Goal: Task Accomplishment & Management: Use online tool/utility

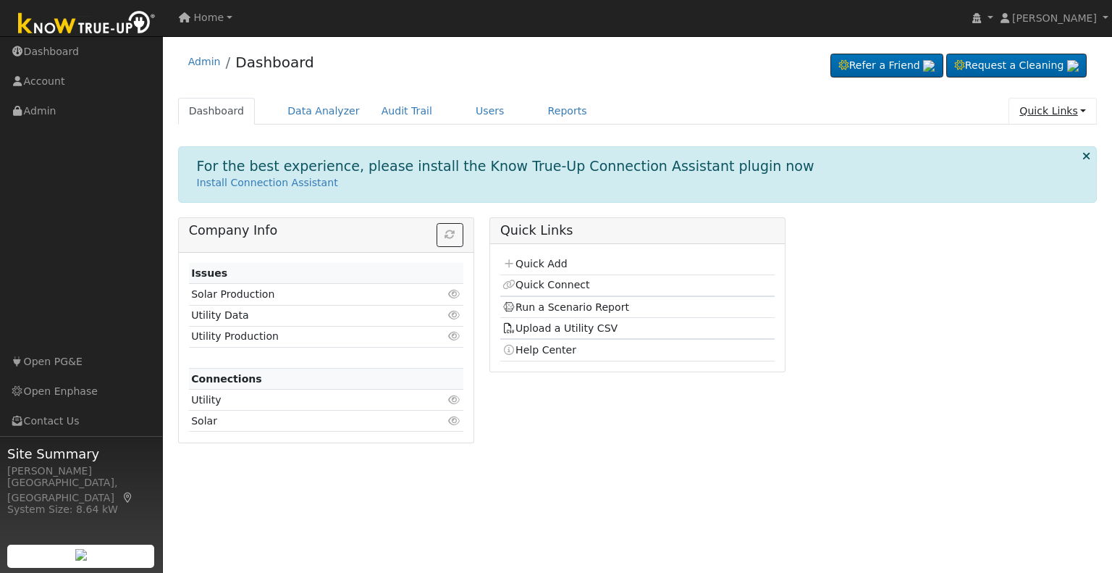
click at [1051, 117] on link "Quick Links" at bounding box center [1053, 111] width 88 height 27
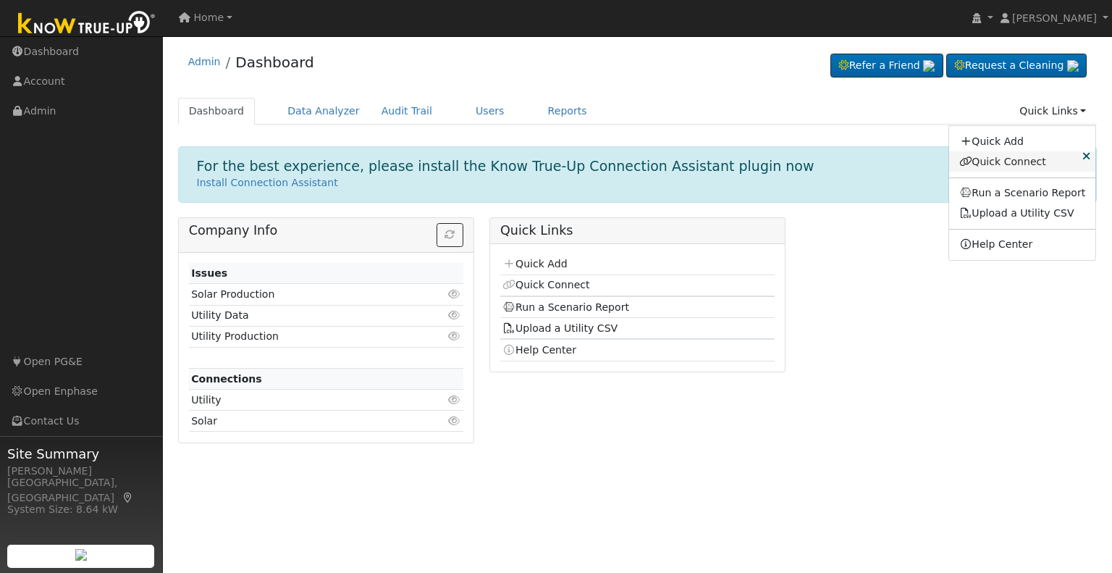
click at [1035, 161] on link "Quick Connect" at bounding box center [1022, 161] width 147 height 20
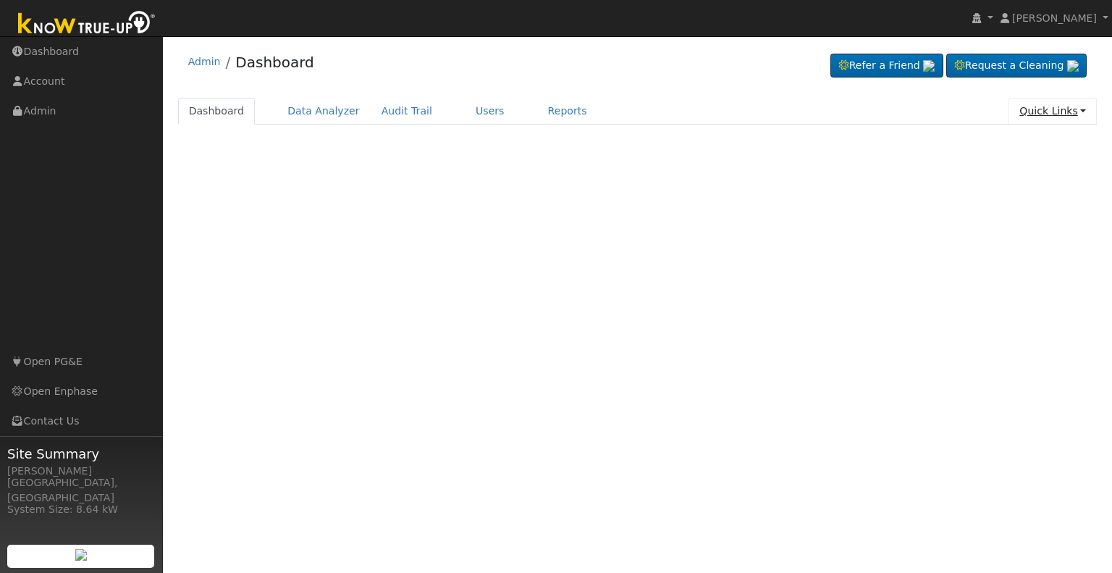
click at [1054, 116] on link "Quick Links" at bounding box center [1053, 111] width 88 height 27
click at [1043, 189] on link "Run a Scenario Report" at bounding box center [1022, 193] width 147 height 20
click at [1035, 112] on link "Quick Links" at bounding box center [1053, 111] width 88 height 27
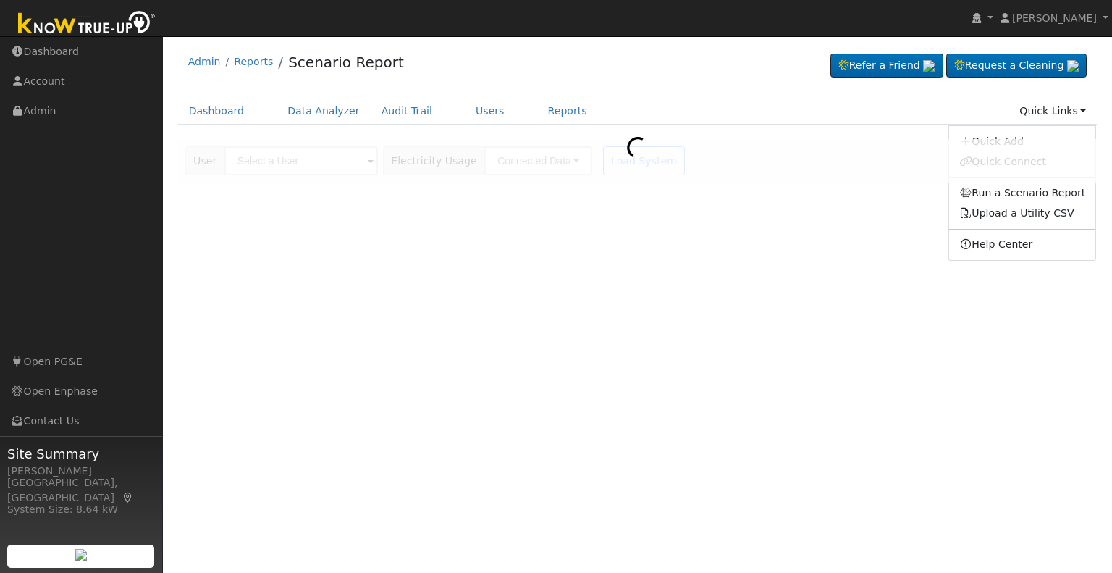
click at [912, 121] on ul "Dashboard Data Analyzer Audit Trail Users Reports Quick Links Quick Add Quick C…" at bounding box center [638, 111] width 920 height 27
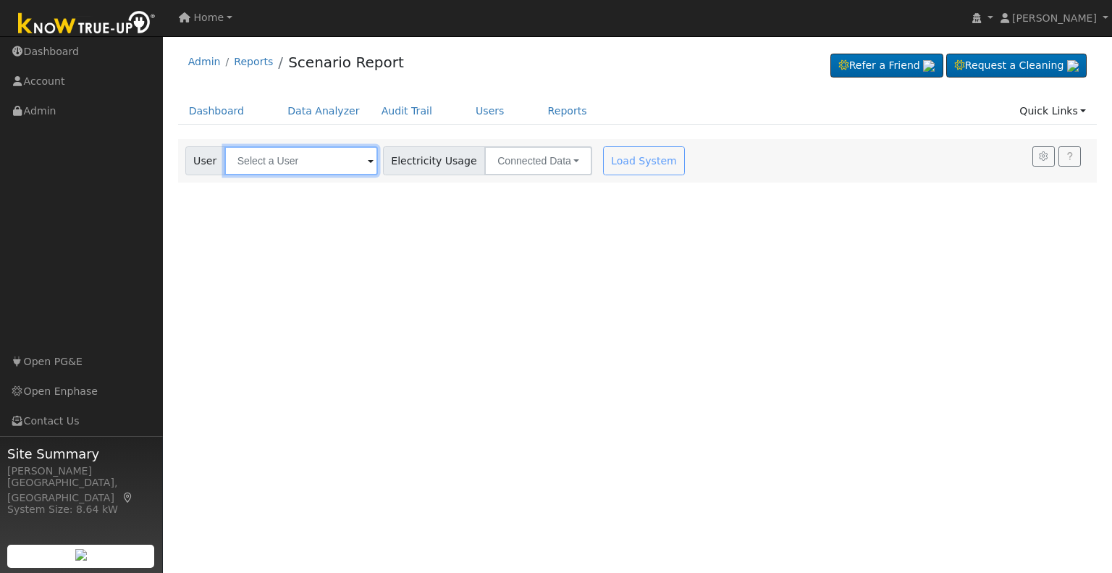
click at [329, 172] on input "text" at bounding box center [301, 160] width 154 height 29
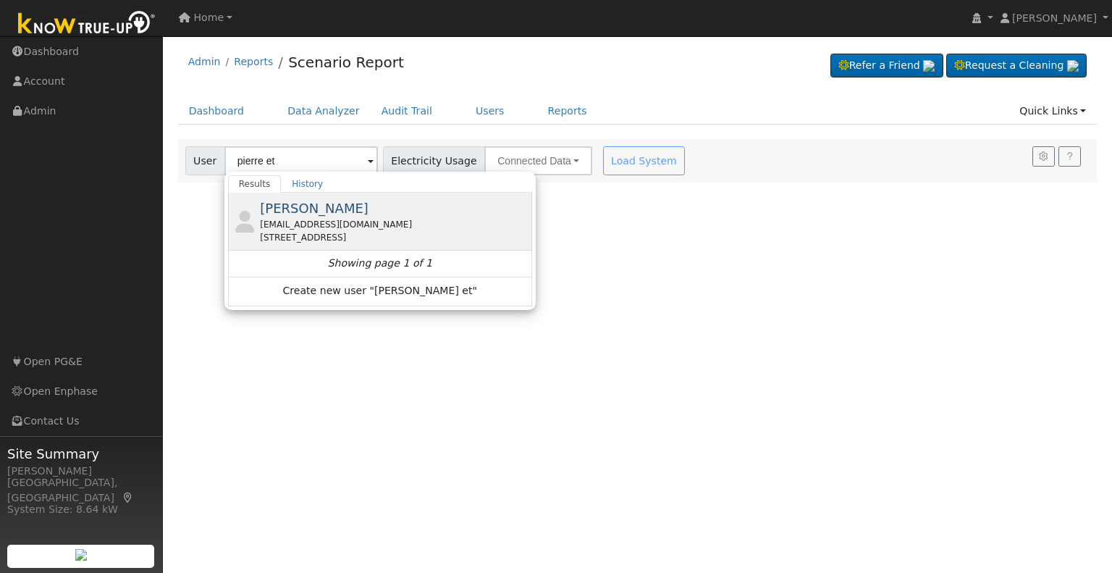
click at [333, 218] on div "etch_p@yahoo.com" at bounding box center [394, 224] width 269 height 13
type input "Pierre Etcheverry"
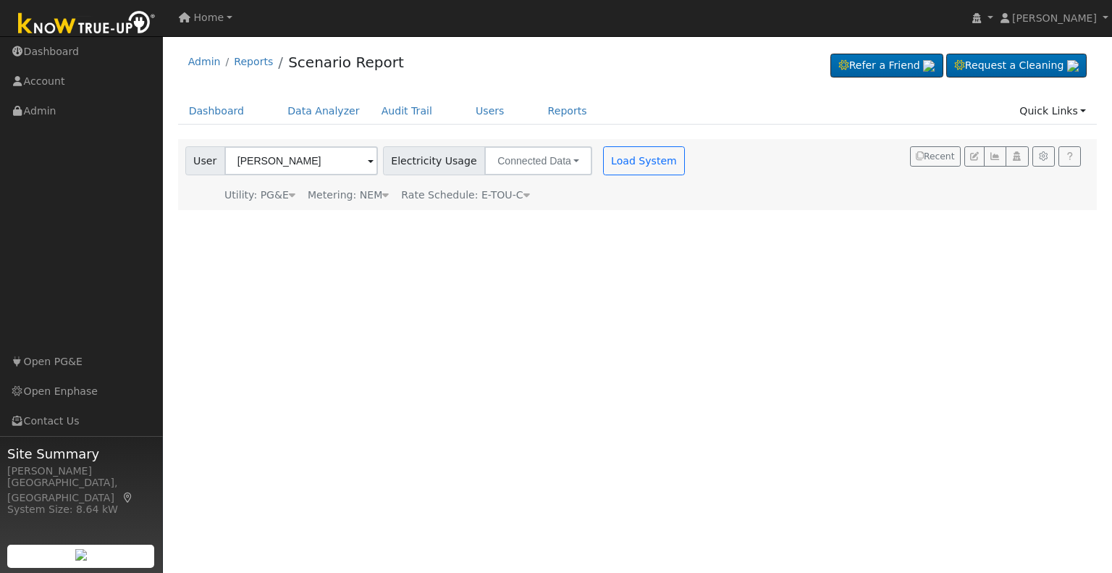
click at [608, 176] on div "User Pierre Etcheverry Account Default Account Default Account 25269 Avenue 18,…" at bounding box center [436, 174] width 509 height 56
click at [614, 167] on button "Load System" at bounding box center [644, 160] width 83 height 29
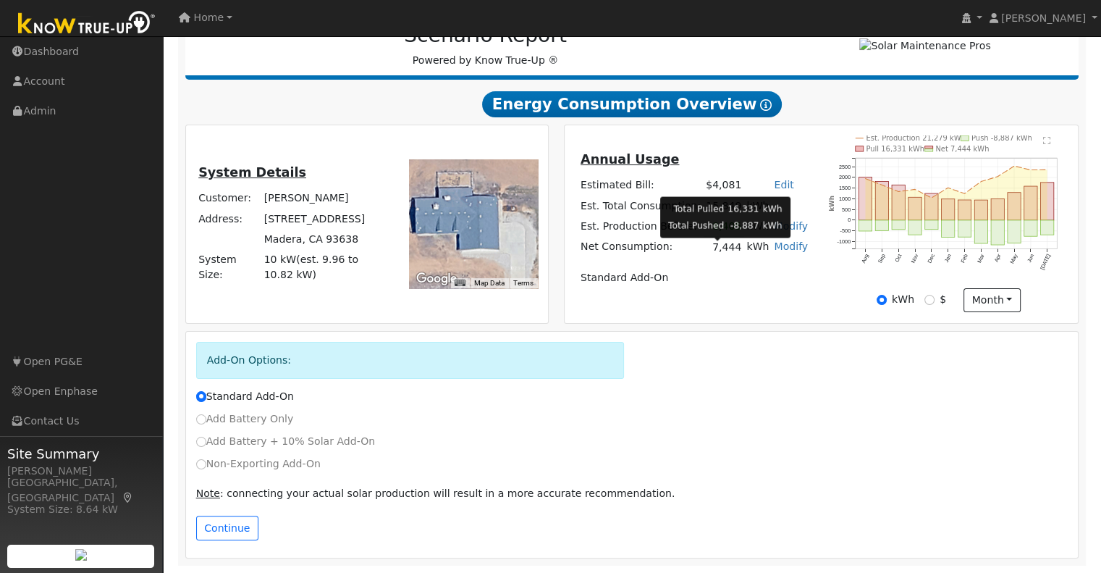
scroll to position [209, 0]
click at [715, 248] on td "7,444" at bounding box center [724, 247] width 41 height 21
click at [724, 261] on table "Annual Usage Estimated Bill: $4,081 Edit Estimated Bill $ Annual Est. Total Con…" at bounding box center [694, 219] width 232 height 138
click at [728, 247] on td "7,444" at bounding box center [724, 247] width 41 height 21
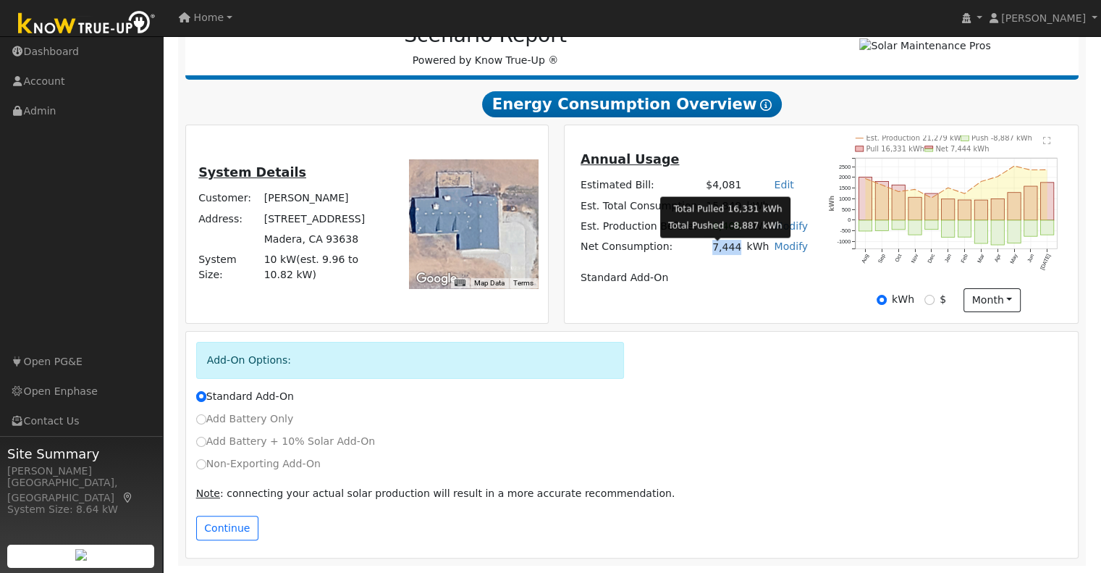
click at [728, 247] on td "7,444" at bounding box center [724, 247] width 41 height 21
click at [733, 251] on td "7,444" at bounding box center [724, 247] width 41 height 21
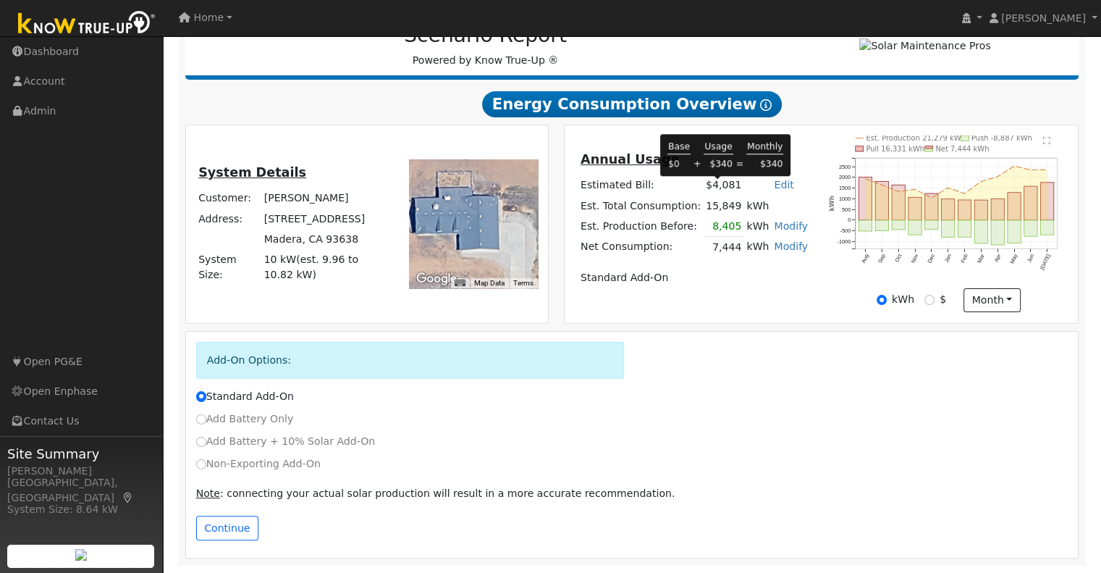
click at [720, 183] on td "$4,081" at bounding box center [724, 185] width 41 height 20
click at [742, 258] on table "Annual Usage Estimated Bill: $4,081 Edit Estimated Bill $ Annual Est. Total Con…" at bounding box center [694, 219] width 232 height 138
click at [723, 190] on td "$4,081" at bounding box center [724, 185] width 41 height 20
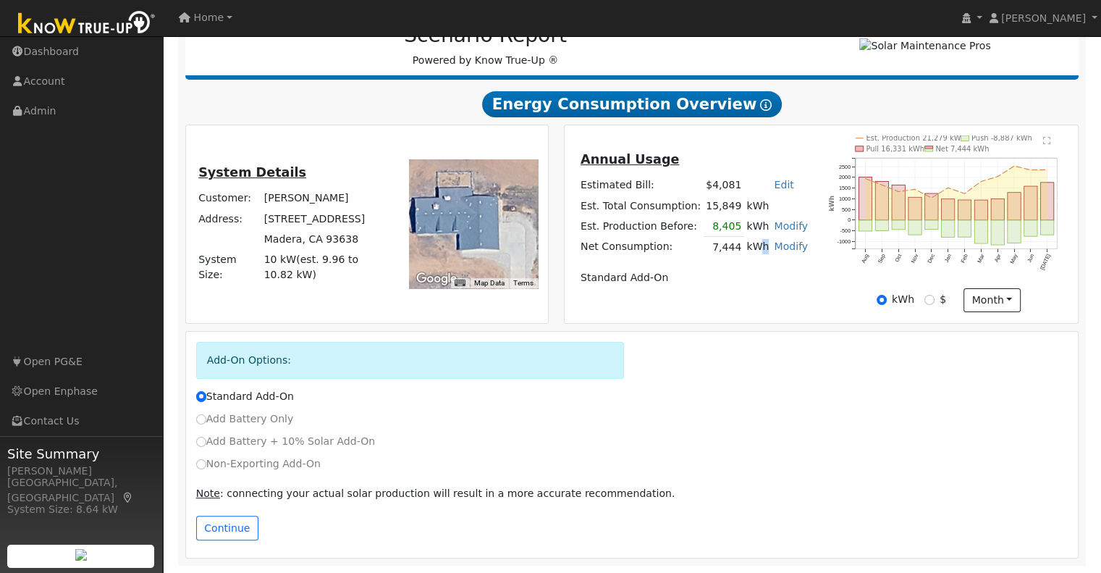
click at [747, 255] on td "kWh" at bounding box center [758, 247] width 28 height 21
